Goal: Check status: Check status

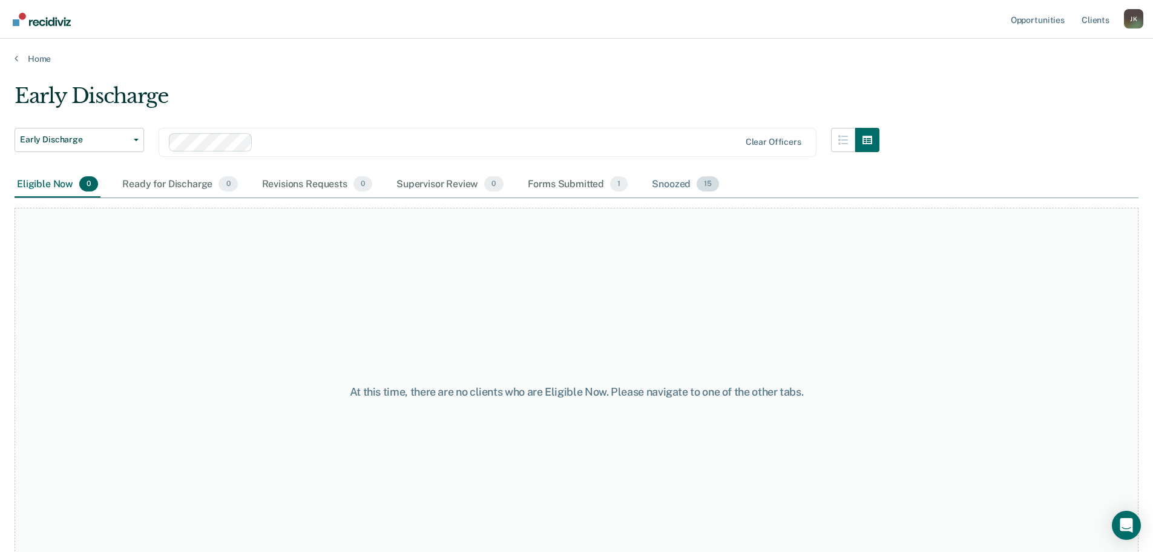
click at [654, 182] on div "Snoozed 15" at bounding box center [686, 184] width 72 height 27
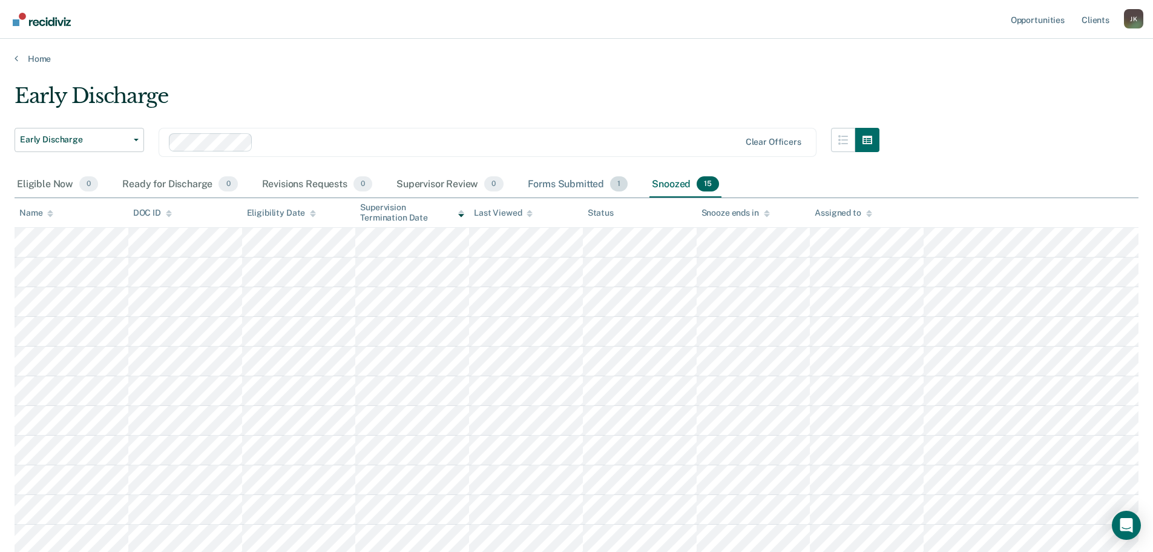
click at [554, 189] on div "Forms Submitted 1" at bounding box center [577, 184] width 105 height 27
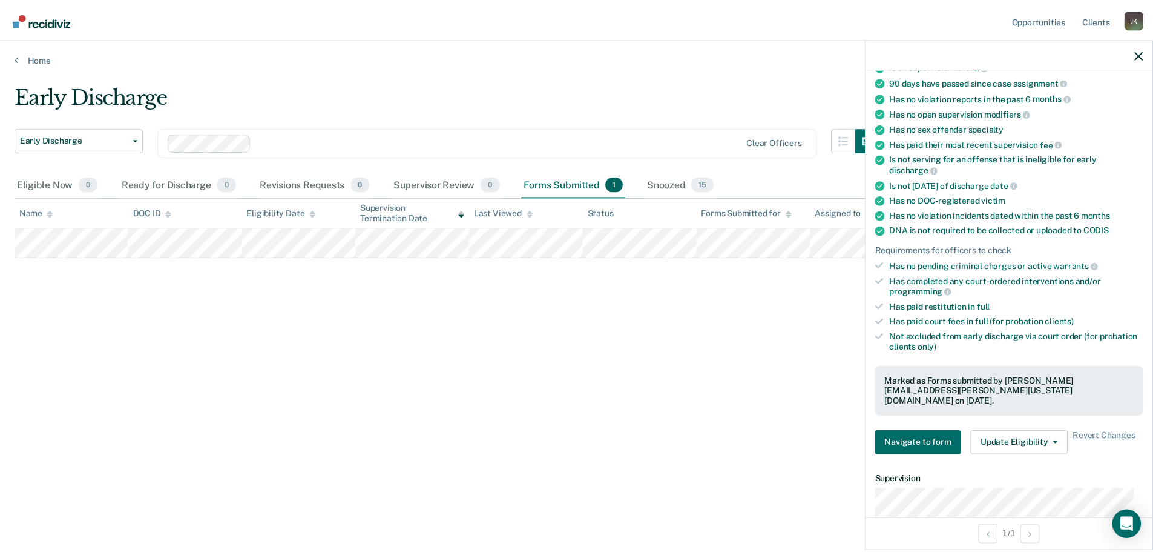
scroll to position [121, 0]
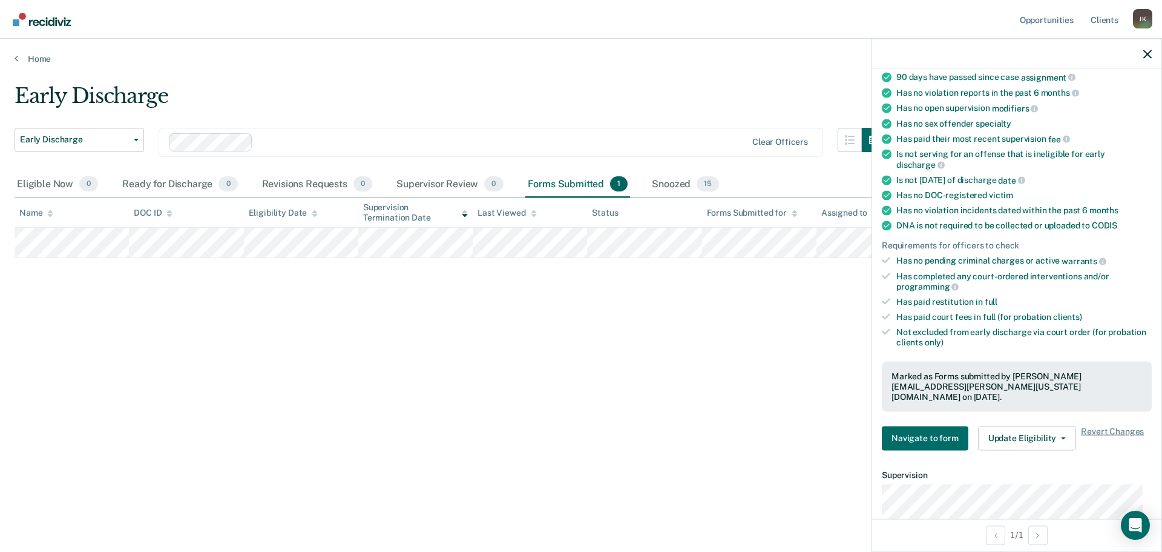
click at [628, 41] on div "Home" at bounding box center [581, 51] width 1162 height 25
click at [1151, 53] on icon "button" at bounding box center [1148, 54] width 8 height 8
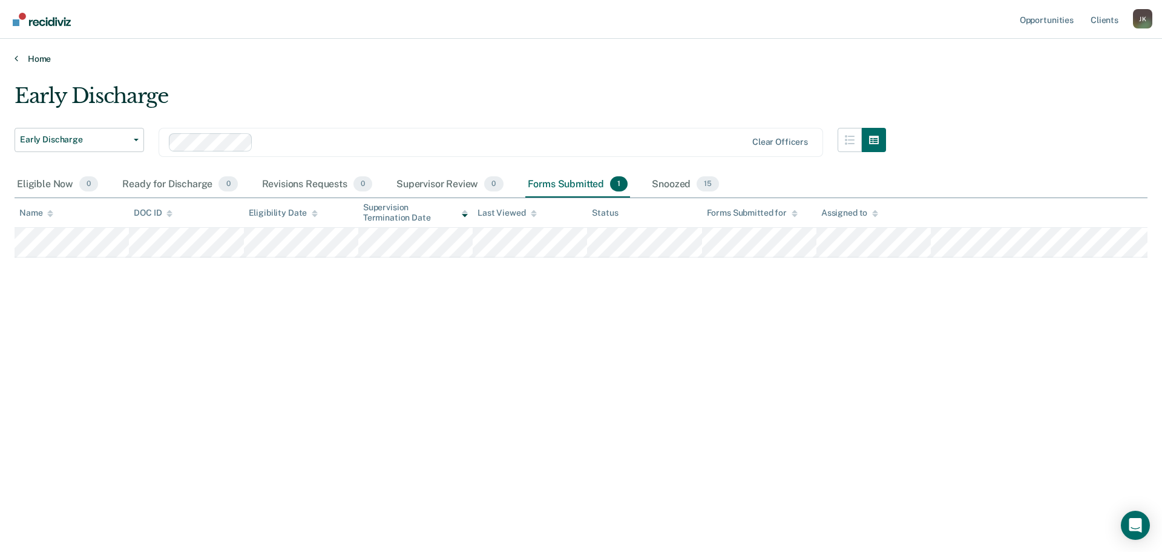
click at [37, 58] on link "Home" at bounding box center [581, 58] width 1133 height 11
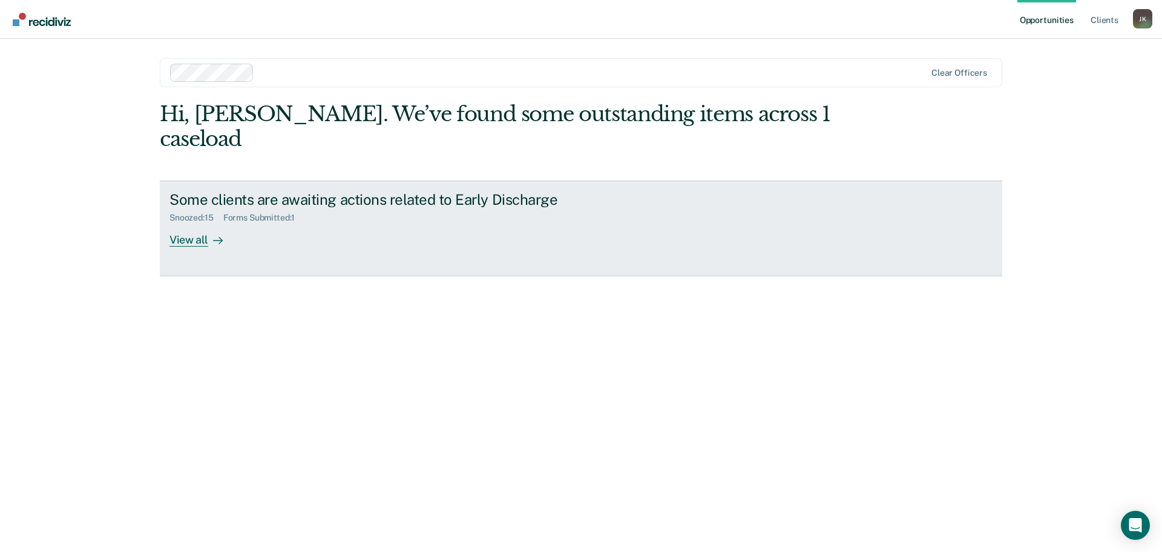
click at [203, 223] on div "View all" at bounding box center [204, 235] width 68 height 24
